Goal: Check status: Check status

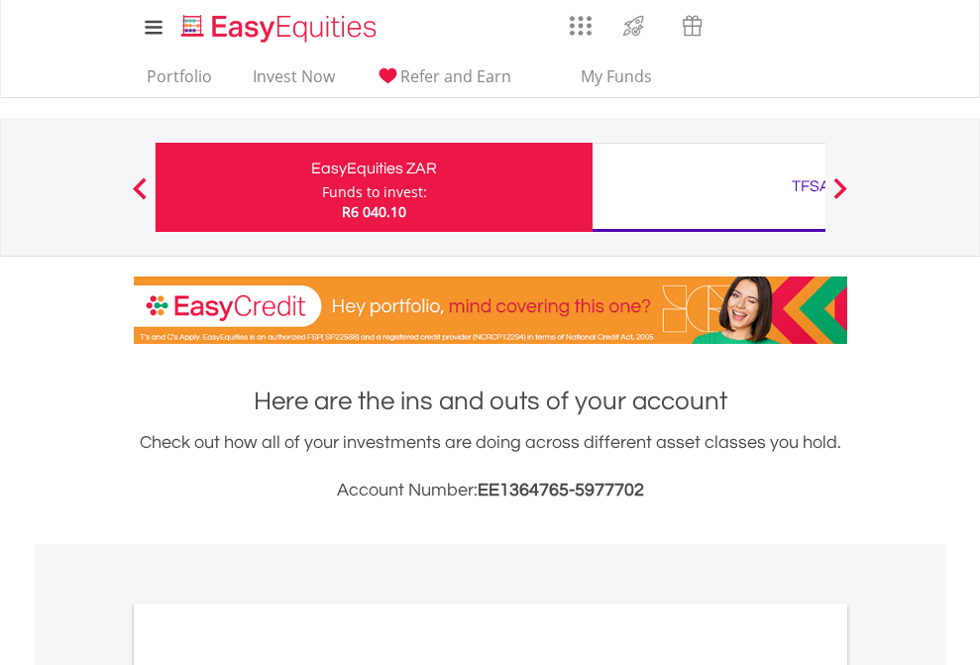
click at [322, 187] on div "Funds to invest:" at bounding box center [374, 192] width 105 height 20
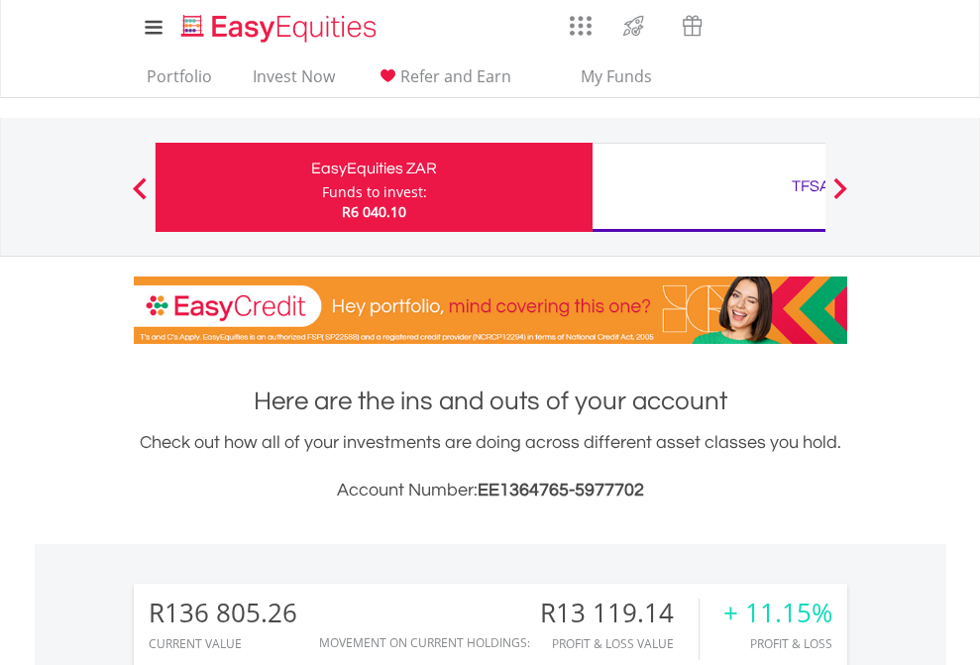
scroll to position [190, 311]
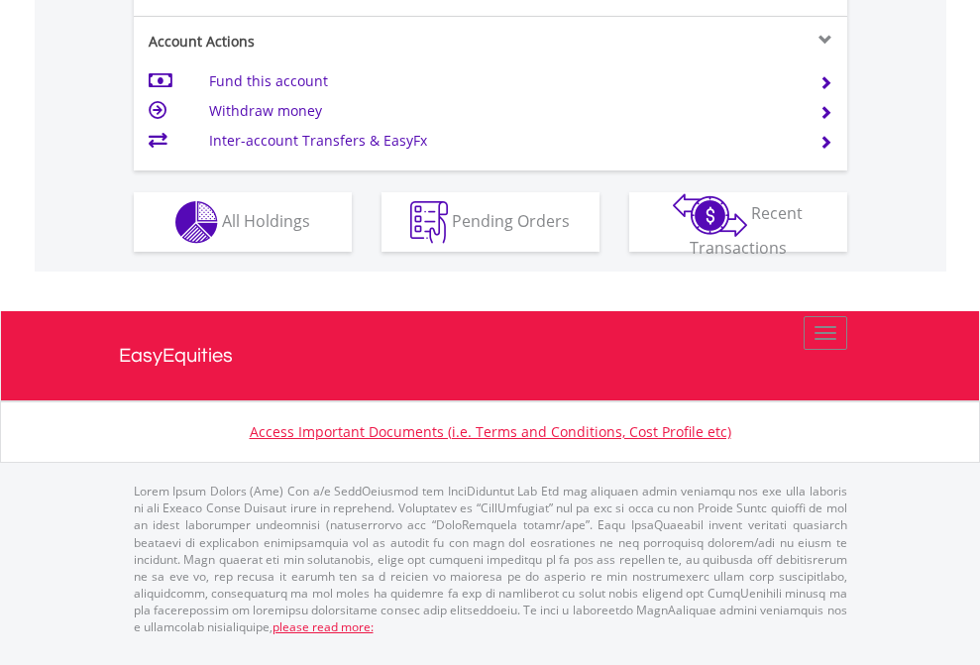
scroll to position [1808, 0]
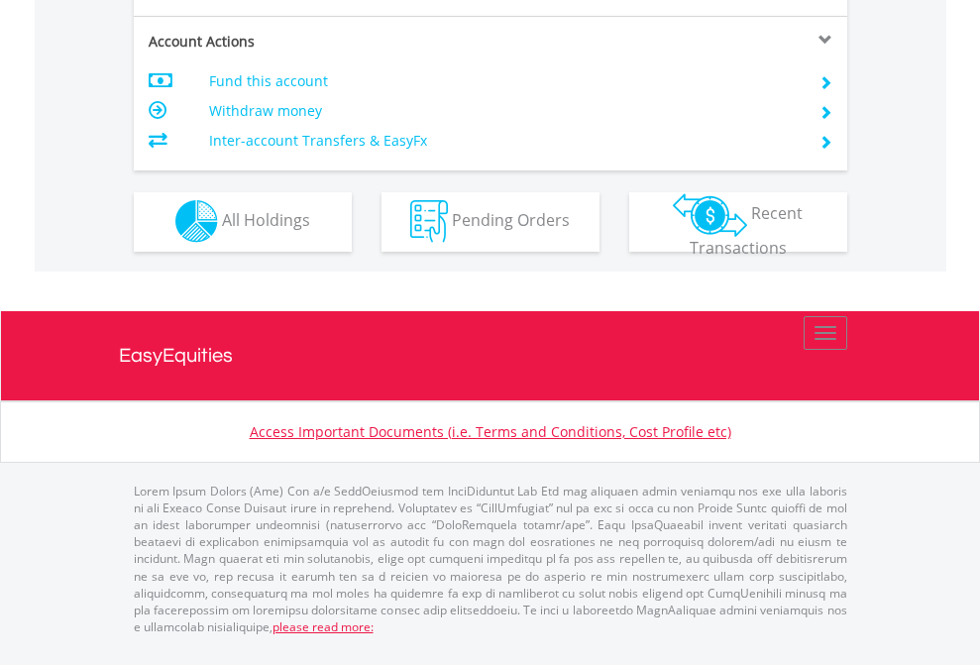
scroll to position [1689, 0]
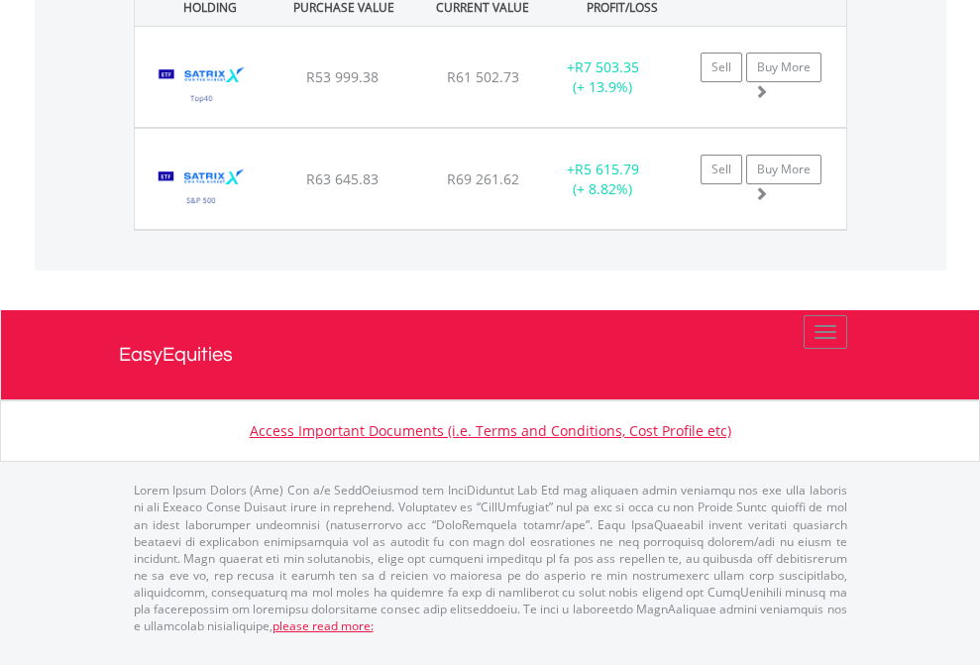
scroll to position [143, 0]
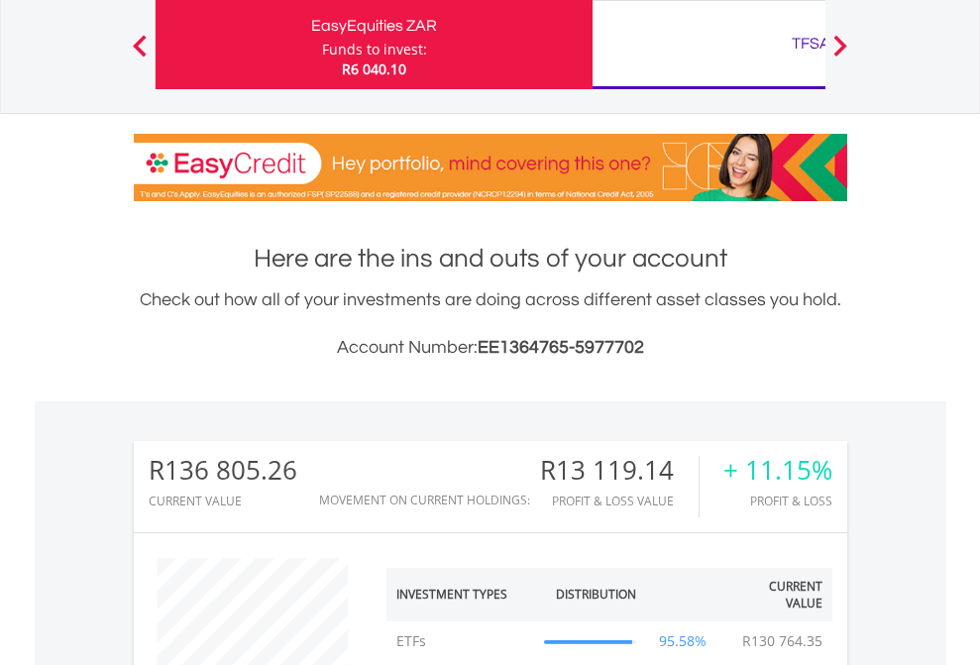
click at [708, 45] on div "TFSA" at bounding box center [810, 44] width 413 height 28
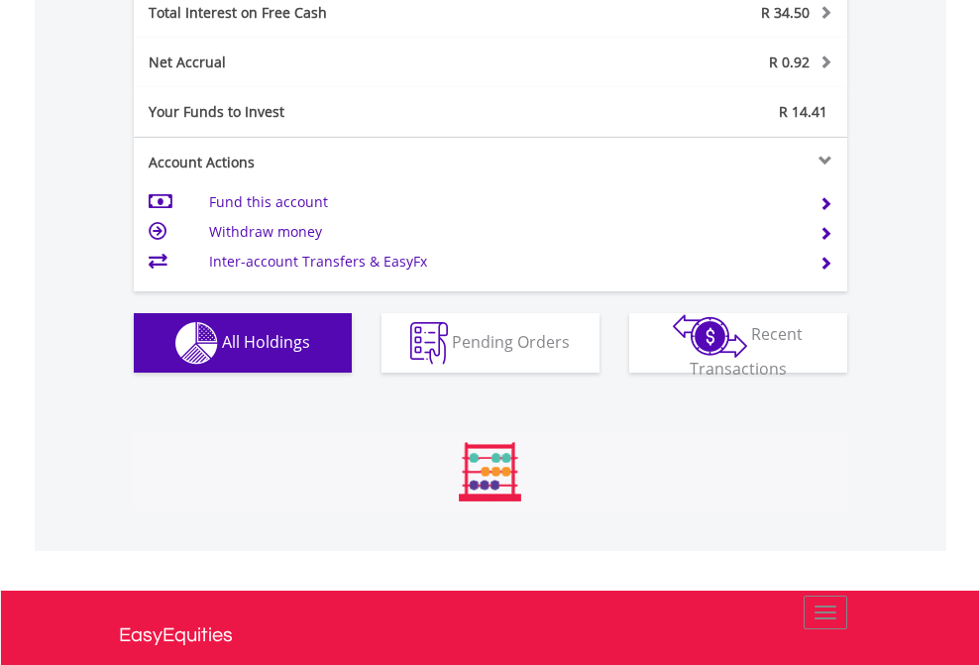
scroll to position [190, 311]
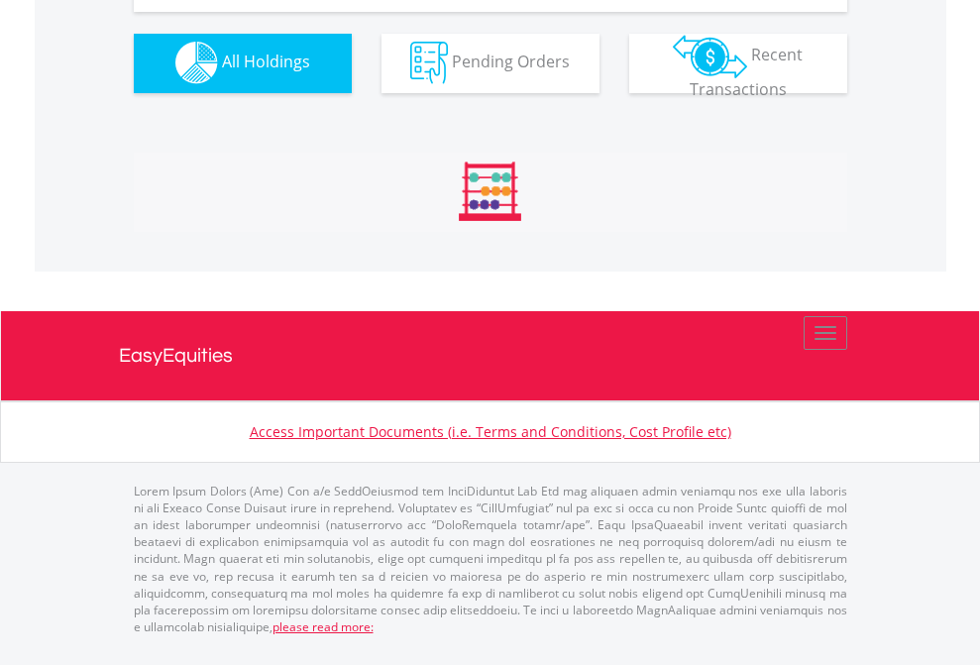
scroll to position [1962, 0]
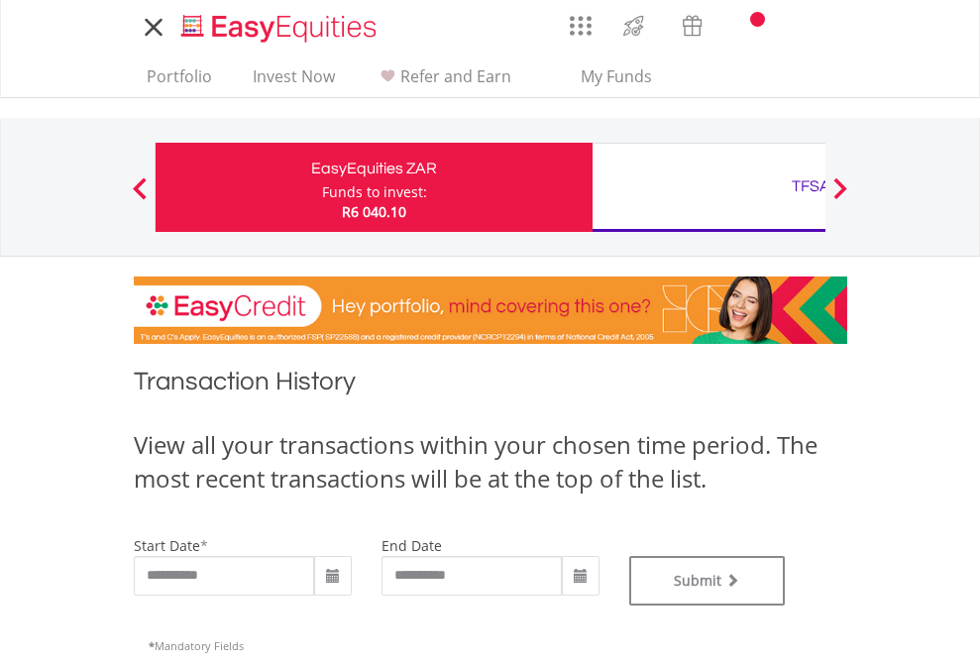
type input "**********"
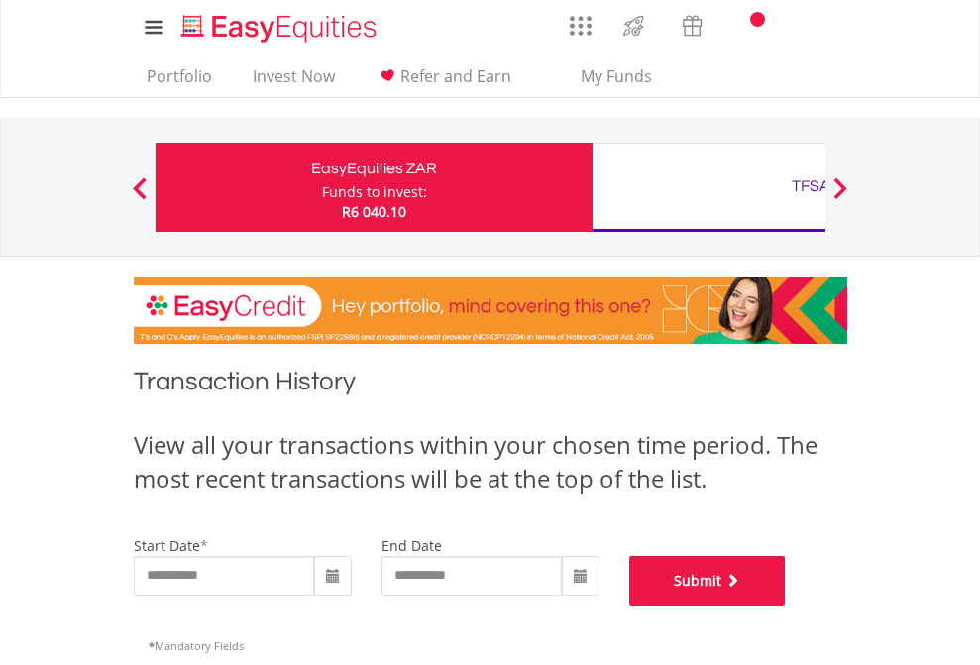
click at [786, 605] on button "Submit" at bounding box center [707, 581] width 157 height 50
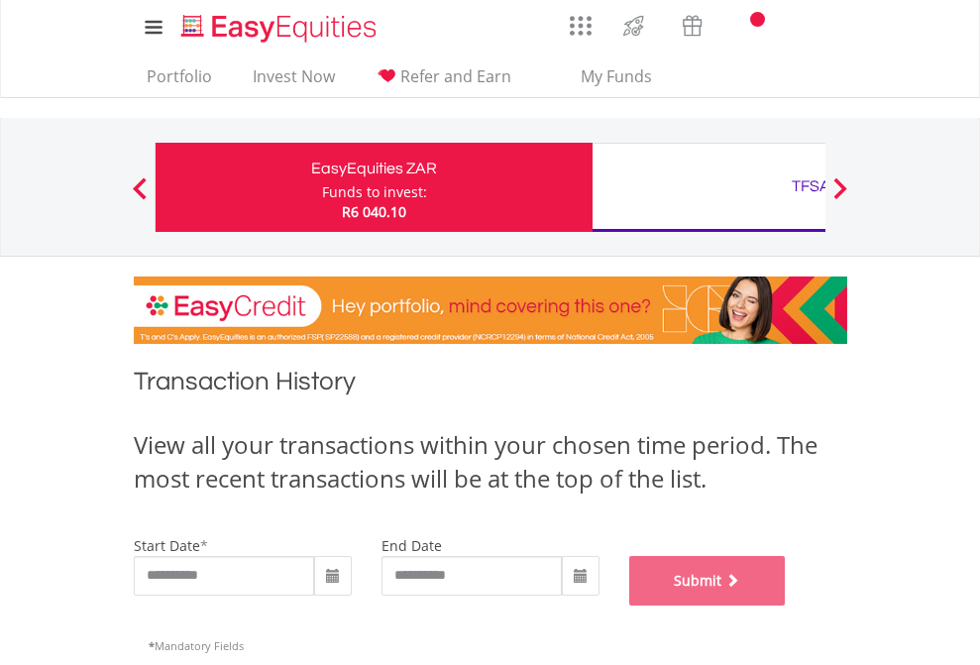
scroll to position [804, 0]
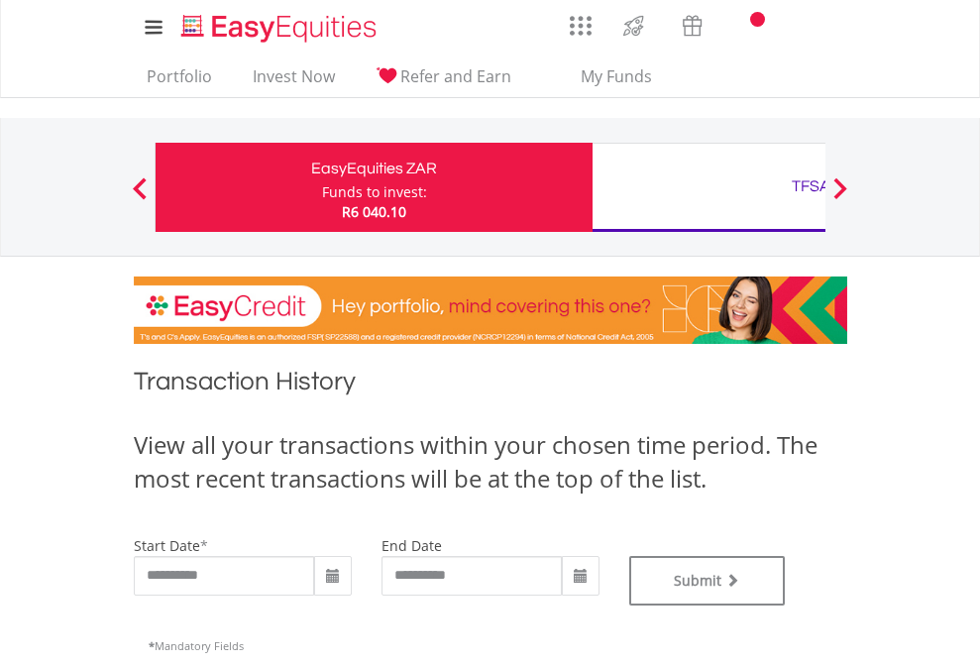
click at [708, 187] on div "TFSA" at bounding box center [810, 186] width 413 height 28
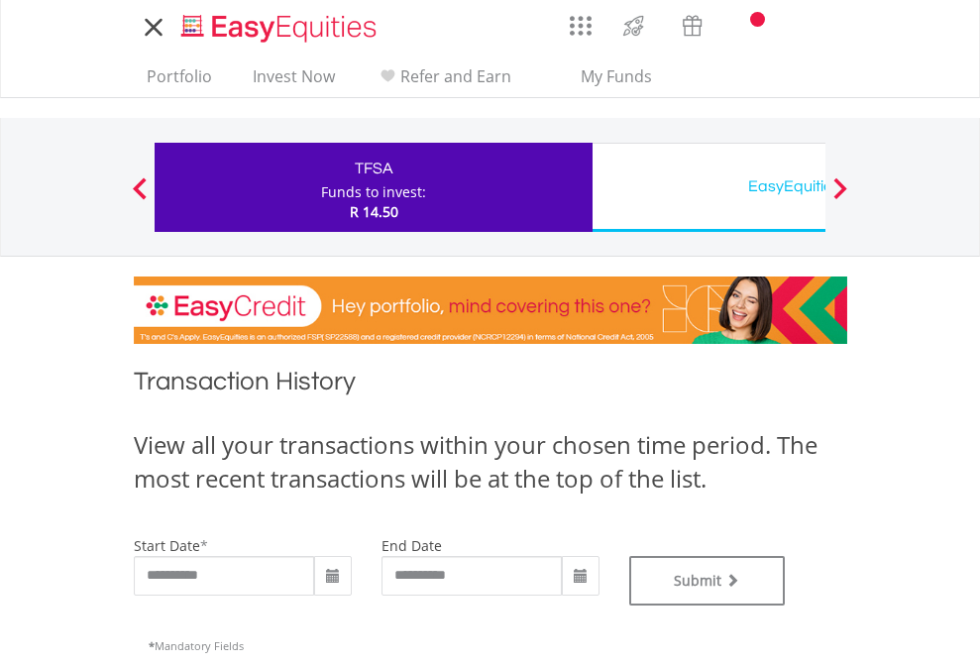
type input "**********"
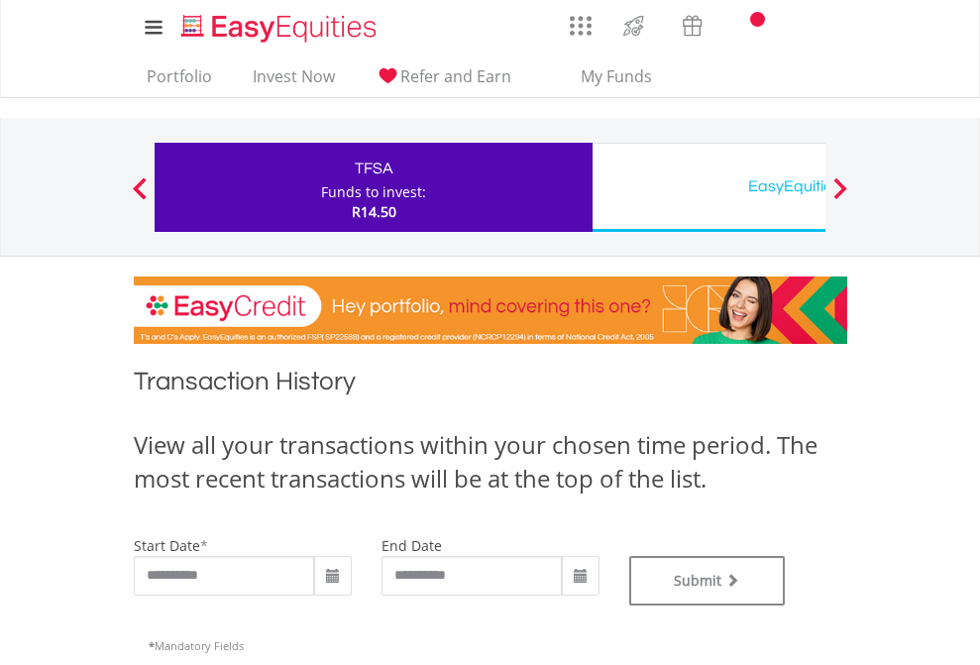
click at [708, 187] on div "EasyEquities USD" at bounding box center [810, 186] width 413 height 28
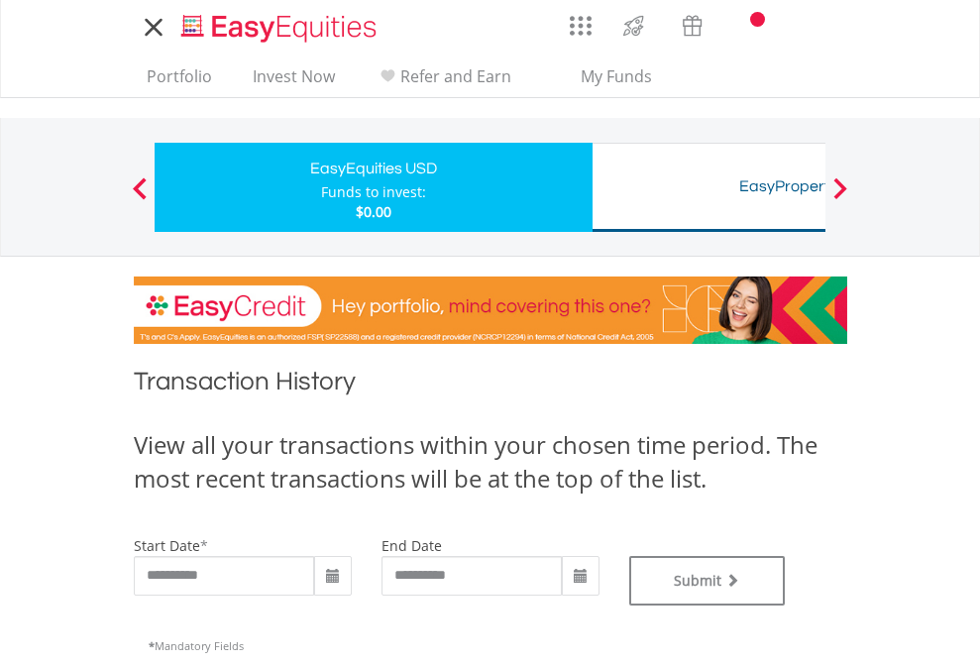
type input "**********"
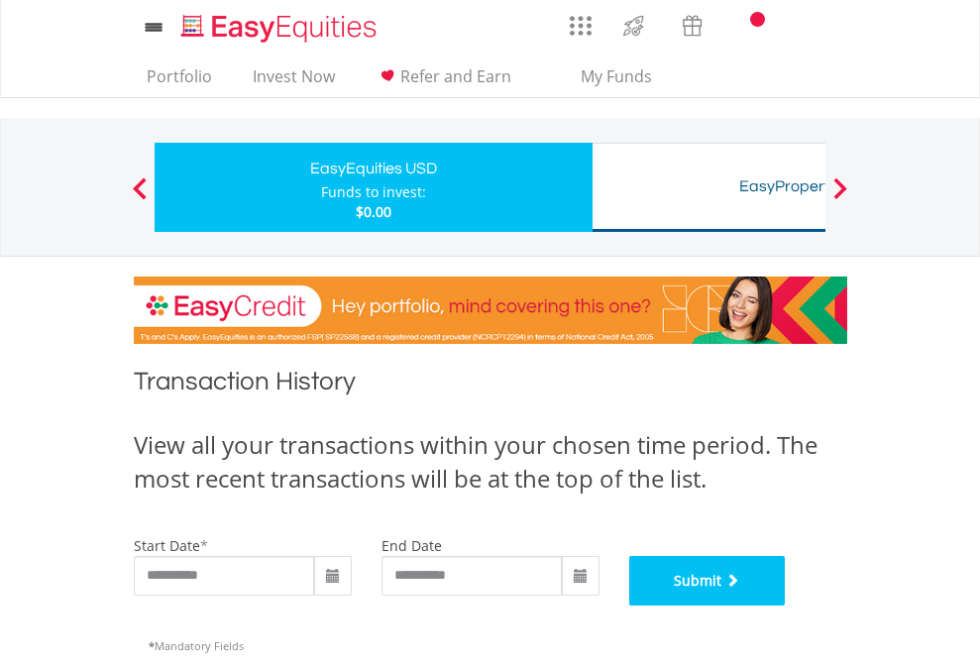
click at [786, 605] on button "Submit" at bounding box center [707, 581] width 157 height 50
